Goal: Information Seeking & Learning: Learn about a topic

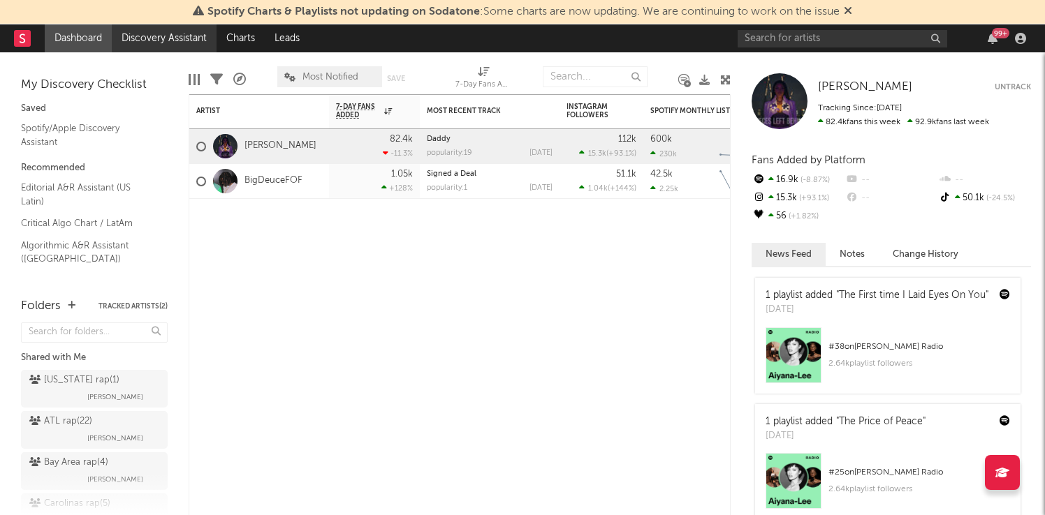
click at [196, 34] on link "Discovery Assistant" at bounding box center [164, 38] width 105 height 28
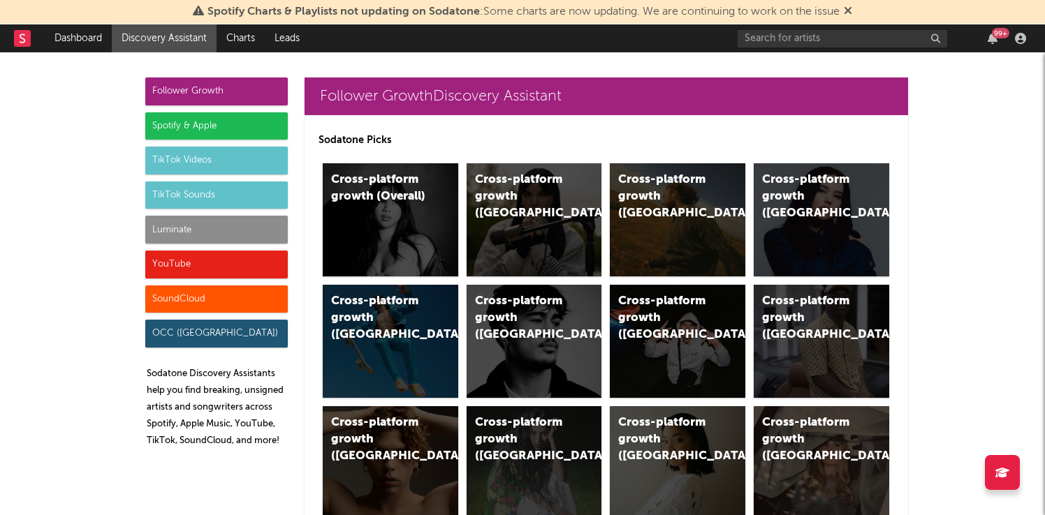
click at [185, 232] on div "Luminate" at bounding box center [216, 230] width 142 height 28
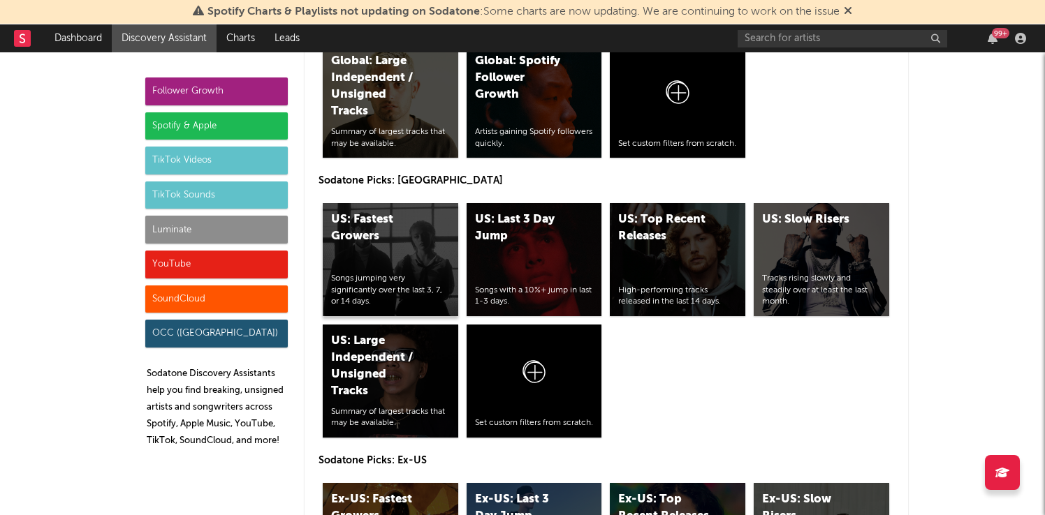
scroll to position [6763, 0]
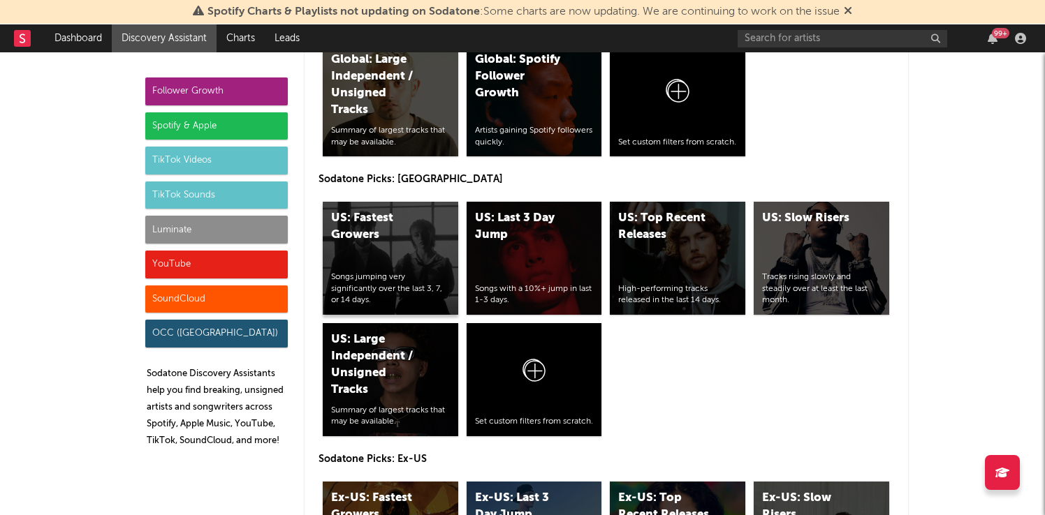
click at [376, 244] on div "US: Fastest Growers" at bounding box center [378, 227] width 95 height 34
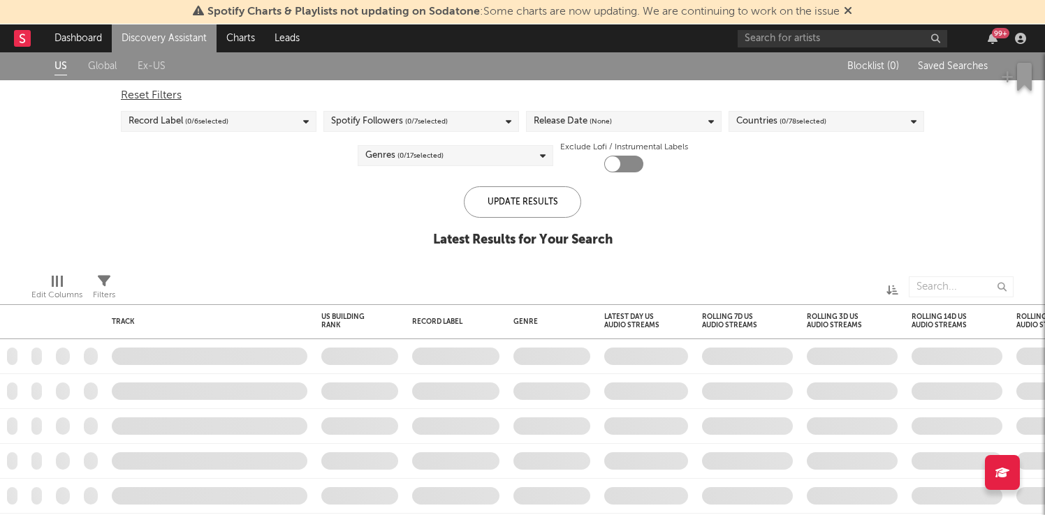
checkbox input "true"
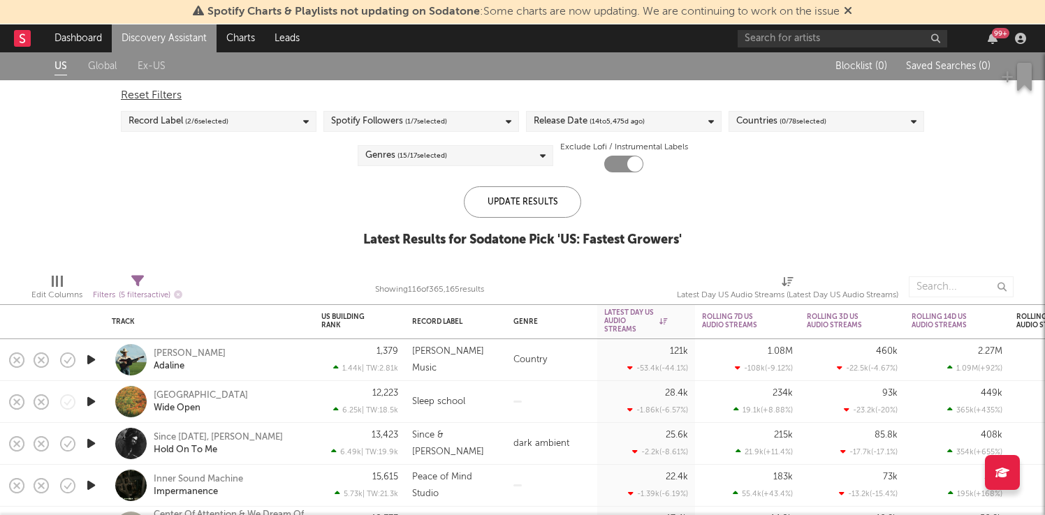
click at [139, 36] on link "Discovery Assistant" at bounding box center [164, 38] width 105 height 28
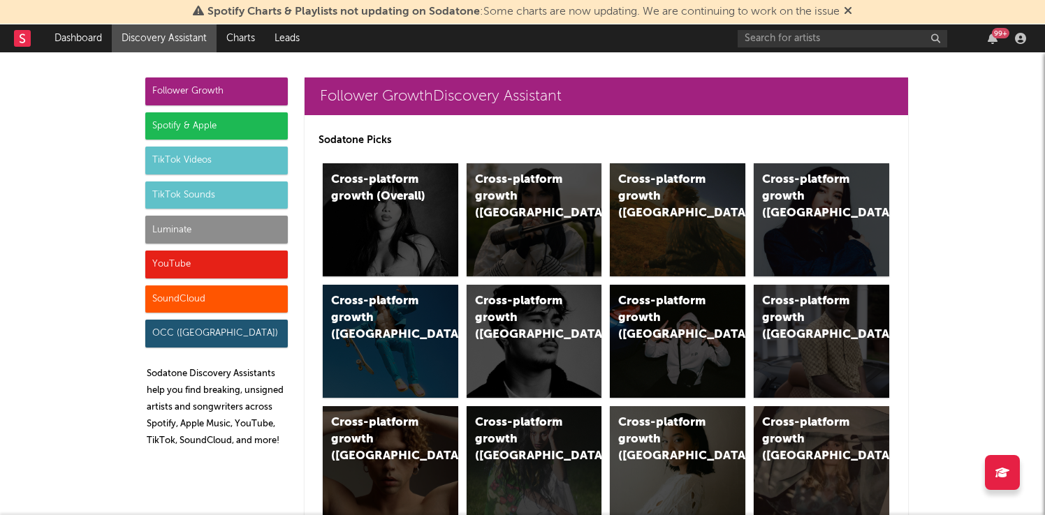
click at [195, 116] on div "Spotify & Apple" at bounding box center [216, 126] width 142 height 28
